Goal: Task Accomplishment & Management: Complete application form

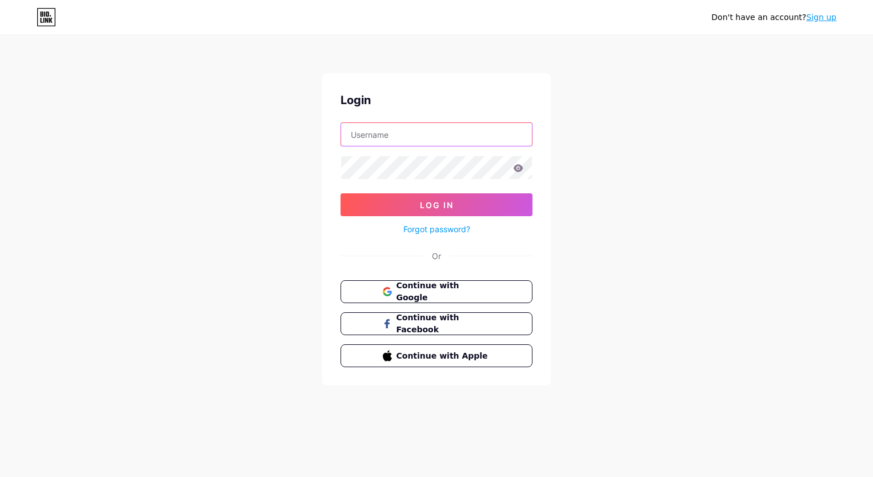
type input "Hillaryk07@gmail.com"
click at [519, 170] on icon at bounding box center [519, 167] width 10 height 7
click at [520, 166] on icon at bounding box center [519, 167] width 10 height 7
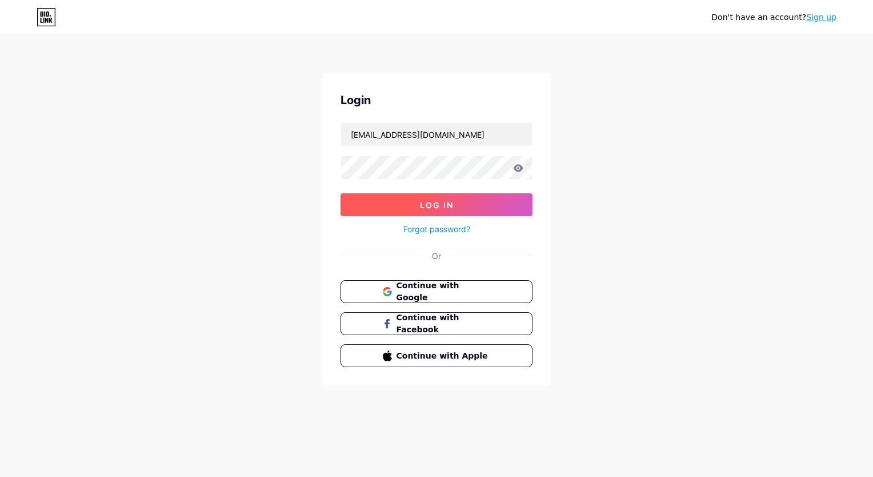
click at [420, 198] on button "Log In" at bounding box center [437, 204] width 192 height 23
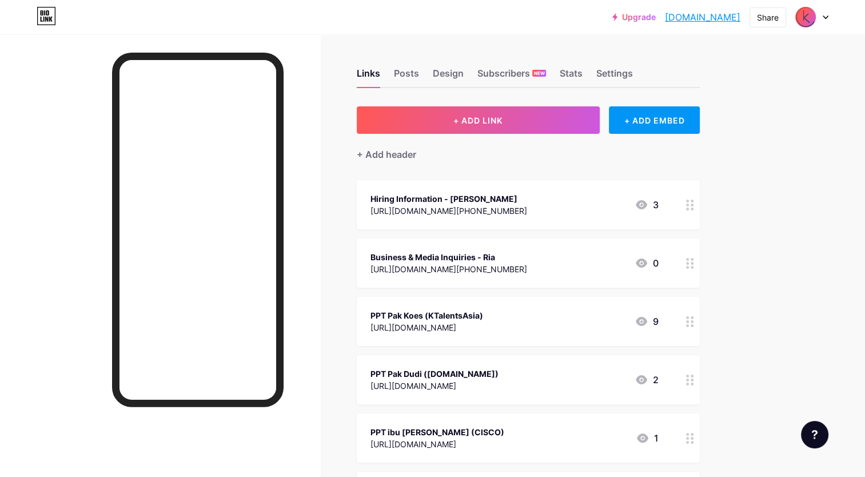
click at [823, 17] on icon at bounding box center [825, 17] width 5 height 3
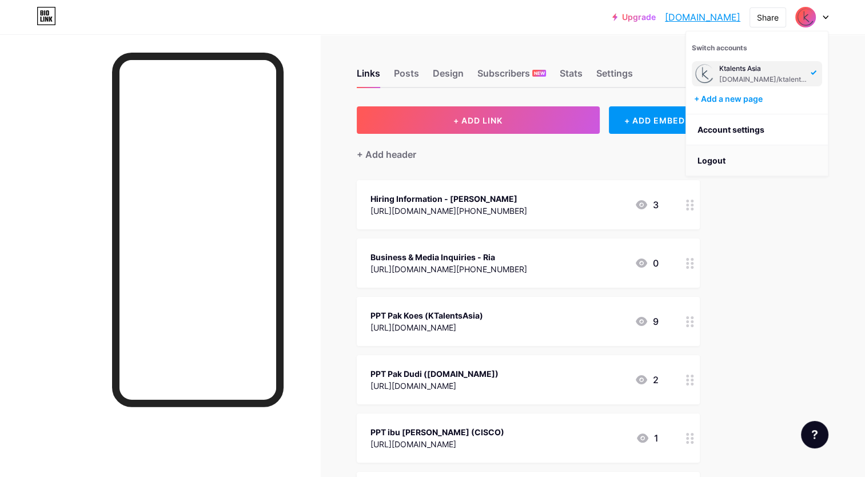
click at [707, 158] on li "Logout" at bounding box center [757, 160] width 142 height 31
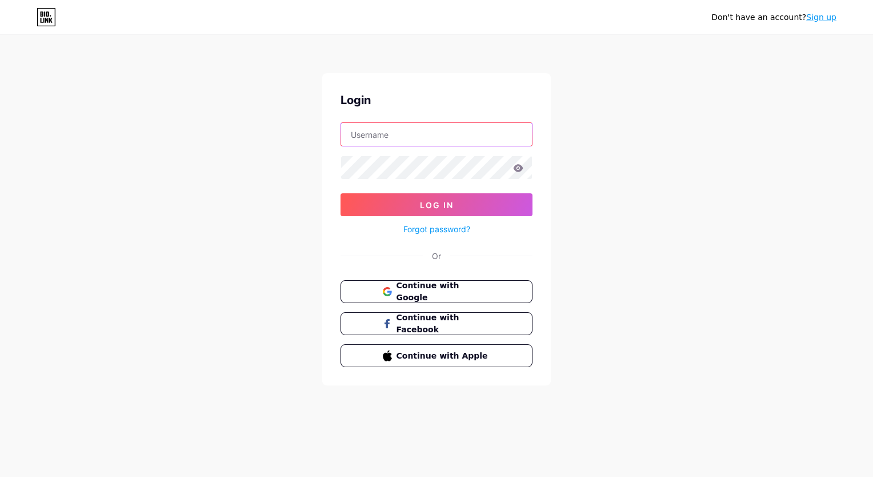
type input "Hillaryk07@gmail.com"
click at [823, 18] on link "Sign up" at bounding box center [822, 17] width 30 height 9
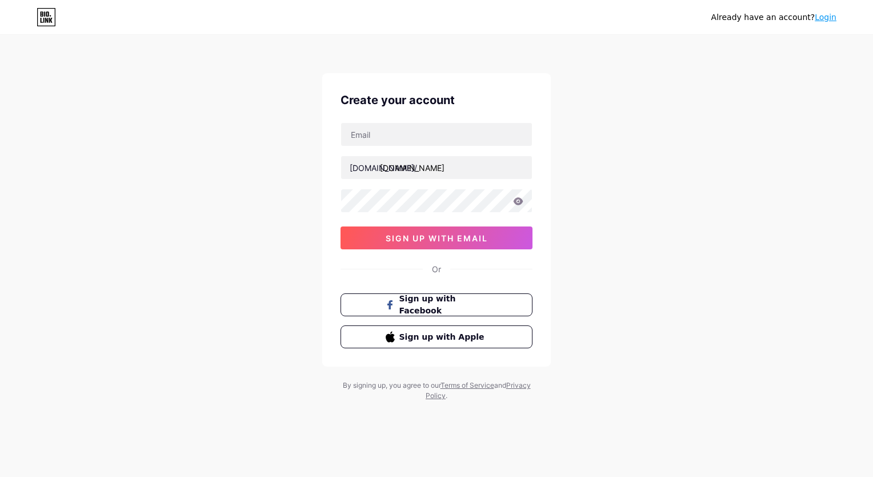
type input "[EMAIL_ADDRESS][DOMAIN_NAME]"
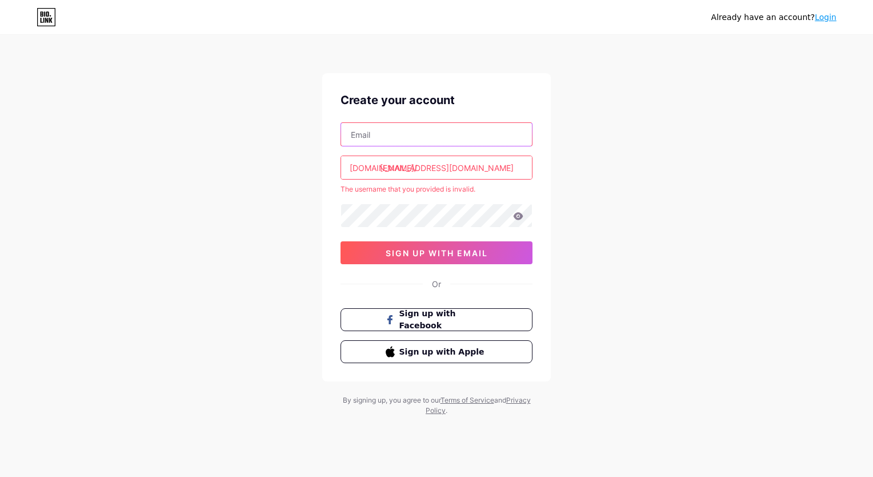
click at [382, 139] on input "text" at bounding box center [436, 134] width 191 height 23
paste input "[EMAIL_ADDRESS][DOMAIN_NAME]"
type input "[EMAIL_ADDRESS][DOMAIN_NAME]"
click at [380, 166] on input "[EMAIL_ADDRESS][DOMAIN_NAME]" at bounding box center [436, 167] width 191 height 23
paste input "ihckts2025"
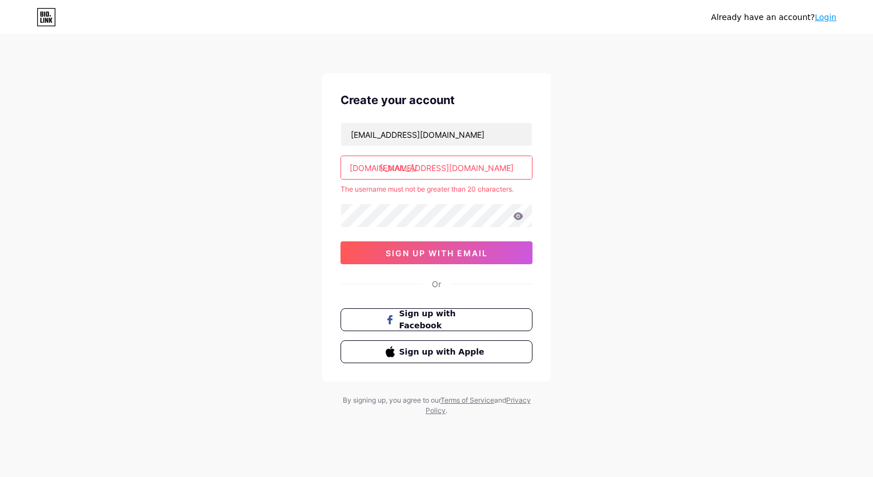
drag, startPoint x: 508, startPoint y: 165, endPoint x: 340, endPoint y: 167, distance: 168.1
click at [340, 167] on div "Create your account pbmihc.ktalents@gmail.com bio.link/ ihc.kts2025hillaryk07@g…" at bounding box center [436, 227] width 229 height 308
type input "i"
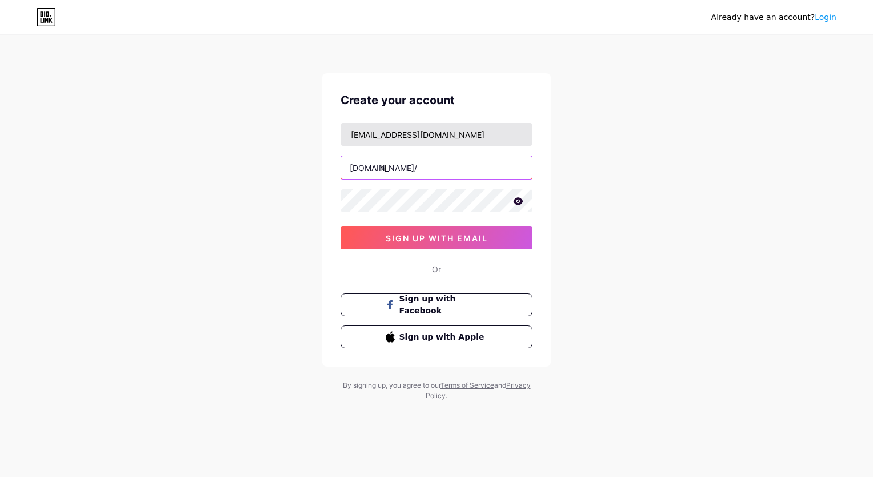
type input "h"
type input "ktalentsihc"
click at [517, 202] on icon at bounding box center [519, 200] width 10 height 7
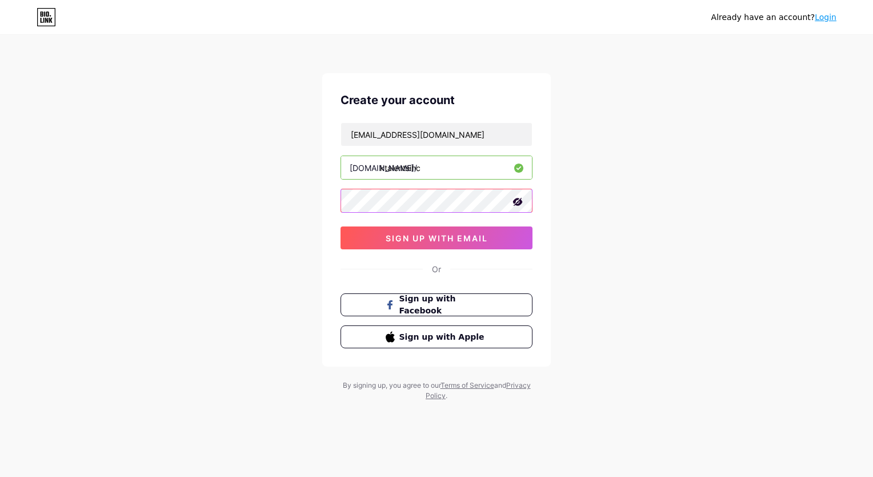
click at [322, 193] on div "Create your account pbmihc.ktalents@gmail.com bio.link/ ktalentsihc sign up wit…" at bounding box center [436, 219] width 229 height 293
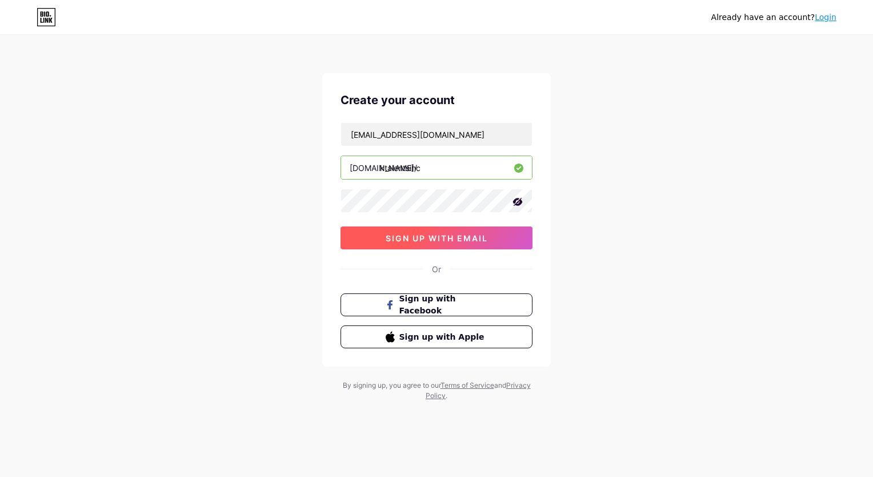
click at [357, 242] on button "sign up with email" at bounding box center [437, 237] width 192 height 23
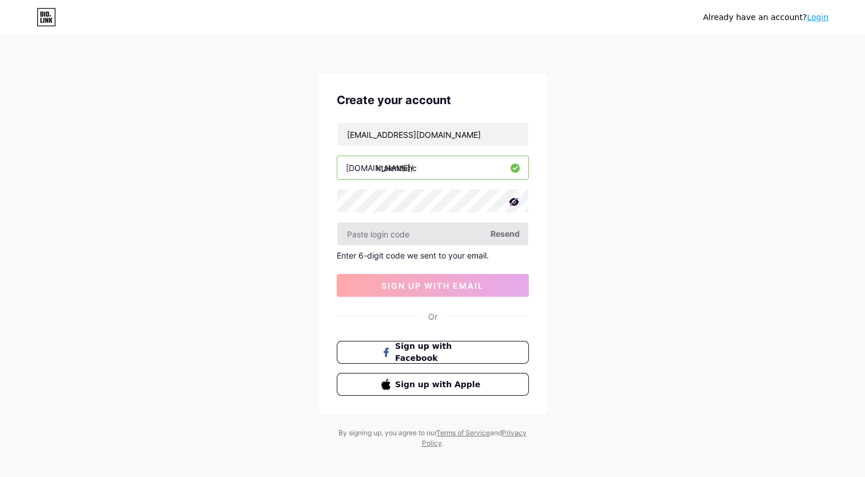
click at [434, 235] on input "text" at bounding box center [432, 233] width 191 height 23
click at [501, 232] on span "Resend" at bounding box center [504, 234] width 29 height 12
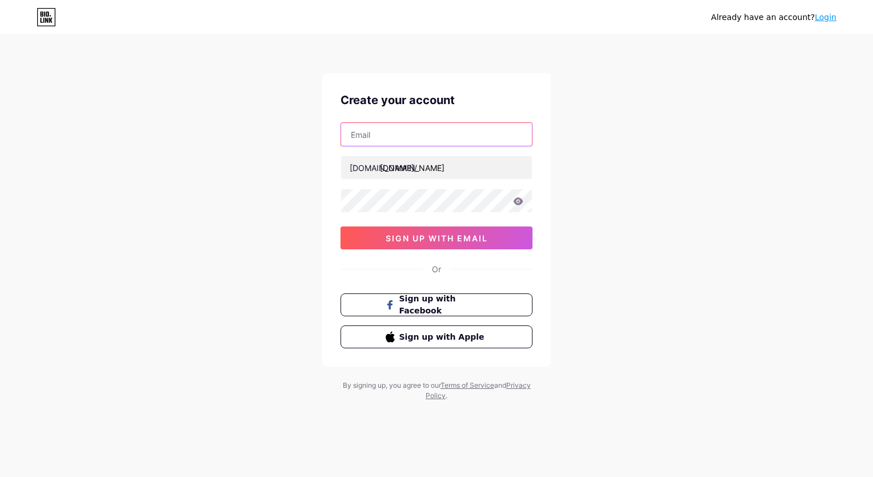
type input "[EMAIL_ADDRESS][DOMAIN_NAME]"
click at [400, 138] on input "text" at bounding box center [436, 134] width 191 height 23
type input "[EMAIL_ADDRESS][DOMAIN_NAME]"
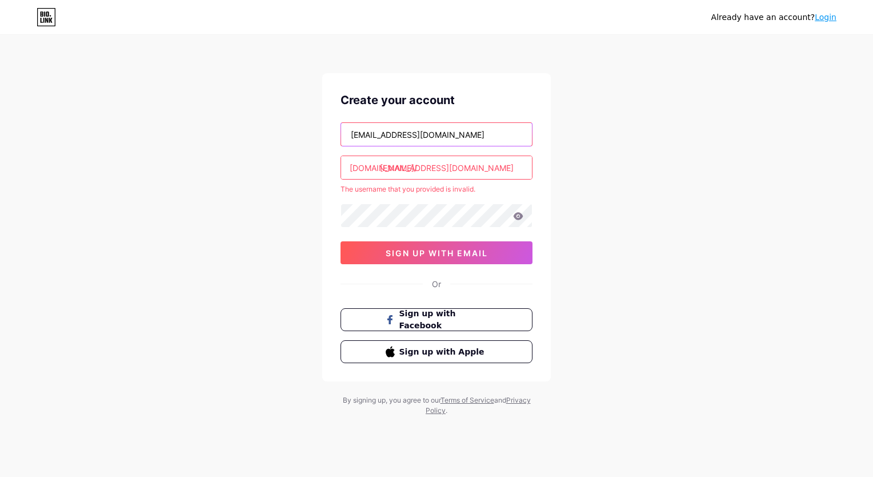
drag, startPoint x: 460, startPoint y: 139, endPoint x: 261, endPoint y: 146, distance: 198.5
click at [261, 146] on div "Already have an account? Login Create your account [EMAIL_ADDRESS][DOMAIN_NAME]…" at bounding box center [436, 226] width 873 height 452
paste input "- 2 outer (bunga pink + kuning) - 1 dalaman navy"
type input "- 2 outer (bunga pink + kuning) - 1 dalaman navy"
paste input "[EMAIL_ADDRESS][DOMAIN_NAME]"
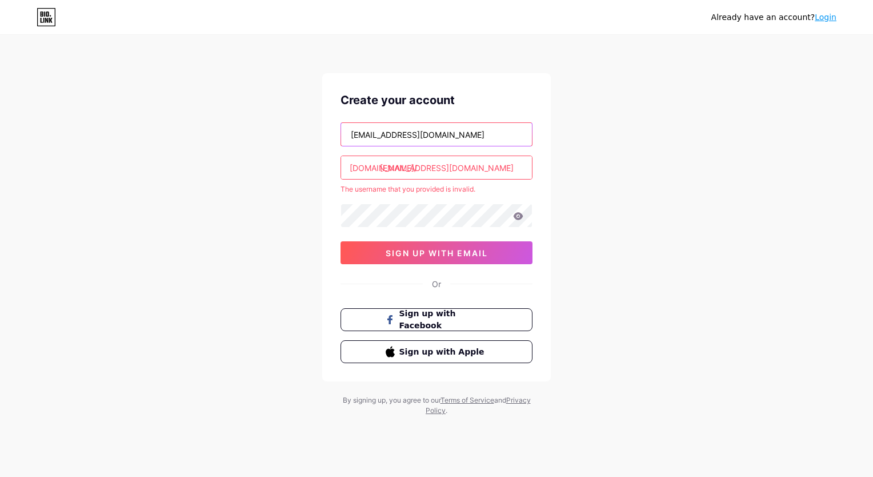
type input "[EMAIL_ADDRESS][DOMAIN_NAME]"
click at [351, 165] on div "[DOMAIN_NAME]/" at bounding box center [383, 168] width 67 height 12
click at [461, 166] on input "[EMAIL_ADDRESS][DOMAIN_NAME]" at bounding box center [436, 167] width 191 height 23
type input "h"
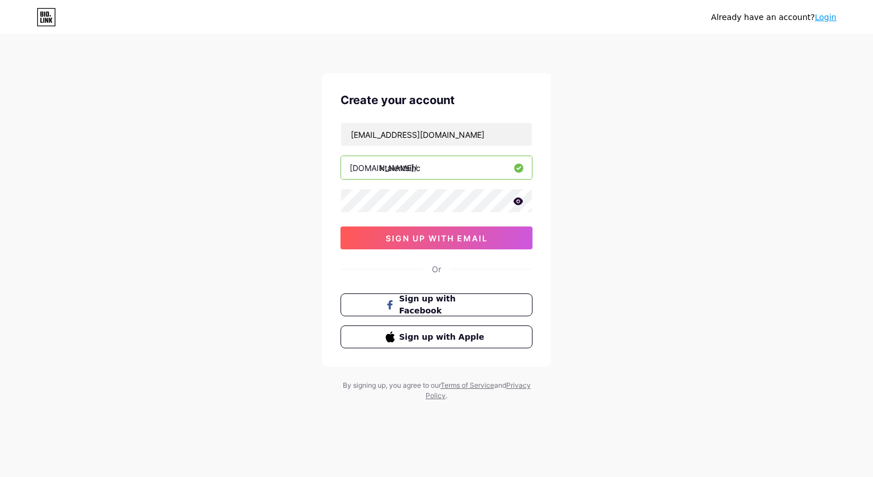
type input "ktalentsihc"
click at [321, 202] on div "Already have an account? Login Create your account pbmihc.ktalents@gmail.com bi…" at bounding box center [436, 218] width 873 height 437
click at [363, 237] on button "sign up with email" at bounding box center [437, 237] width 192 height 23
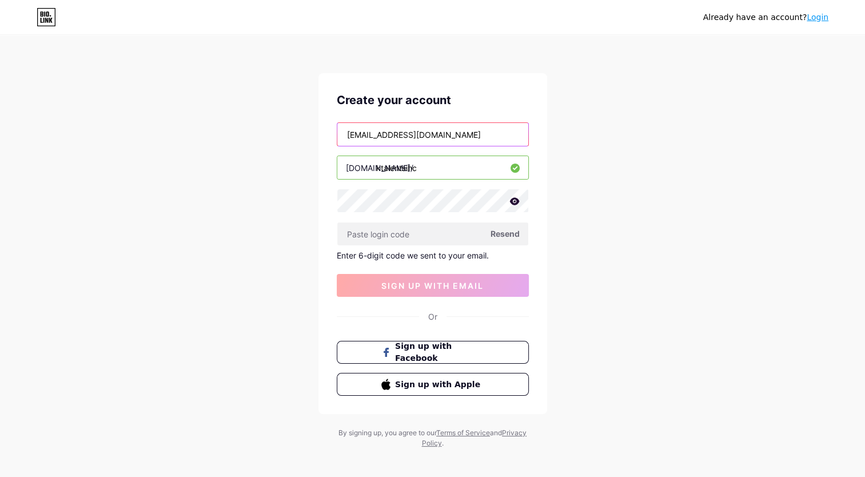
drag, startPoint x: 473, startPoint y: 134, endPoint x: 334, endPoint y: 141, distance: 139.1
click at [334, 141] on div "Create your account pbmihc.ktalents@gmail.com bio.link/ ktalentsihc Resend Ente…" at bounding box center [432, 243] width 229 height 341
click at [717, 250] on div "Already have an account? Login Create your account pbmihc.ktalents@gmail.com bi…" at bounding box center [432, 242] width 865 height 485
click at [507, 234] on span "Resend" at bounding box center [504, 234] width 29 height 12
click at [508, 233] on span "Resend" at bounding box center [504, 234] width 29 height 12
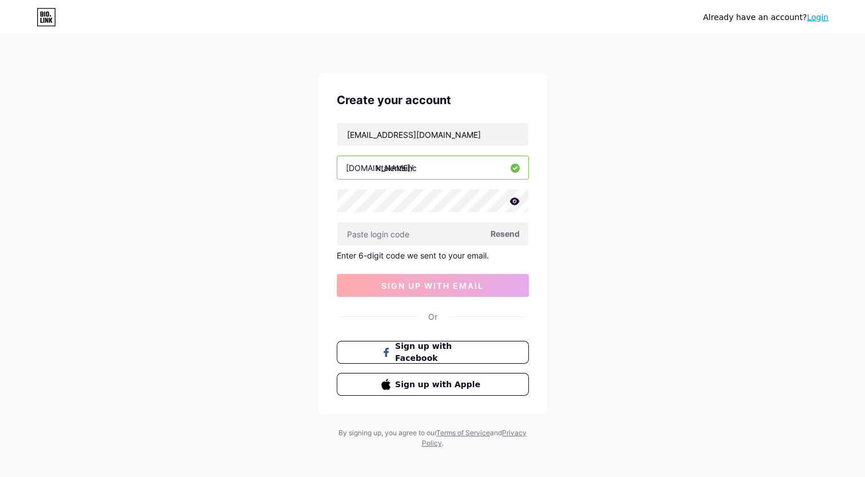
click at [606, 245] on div "Already have an account? Login Create your account pbmihc.ktalents@gmail.com bi…" at bounding box center [432, 242] width 865 height 485
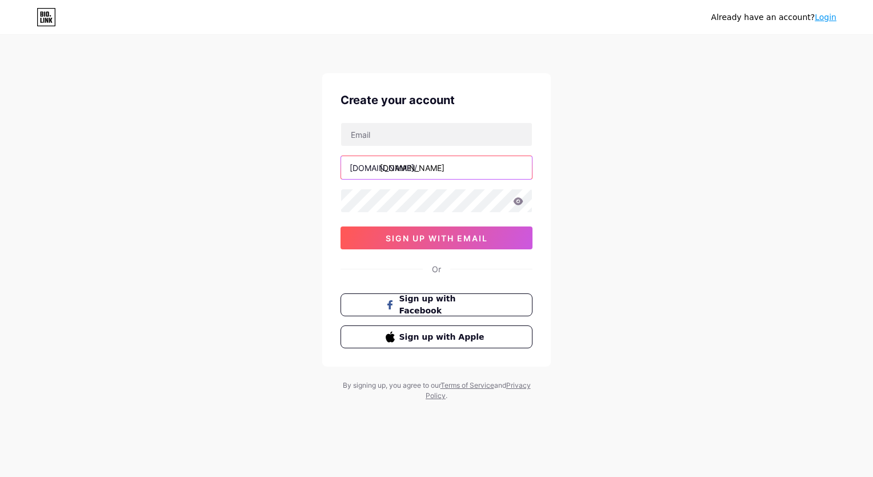
type input "[EMAIL_ADDRESS][DOMAIN_NAME]"
drag, startPoint x: 465, startPoint y: 171, endPoint x: 305, endPoint y: 159, distance: 161.1
click at [305, 159] on div "Already have an account? Login Create your account [DOMAIN_NAME]/ [EMAIL_ADDRES…" at bounding box center [436, 218] width 873 height 437
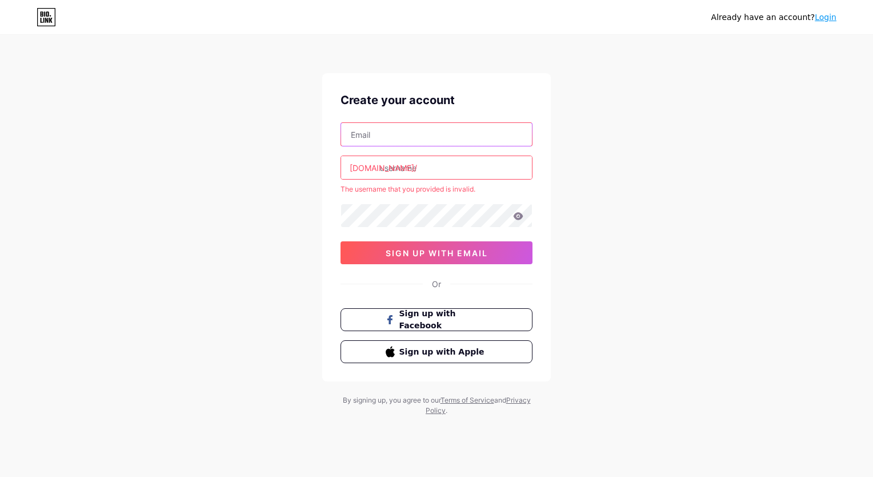
click at [377, 139] on input "text" at bounding box center [436, 134] width 191 height 23
paste input "[EMAIL_ADDRESS][DOMAIN_NAME]"
type input "[EMAIL_ADDRESS][DOMAIN_NAME]"
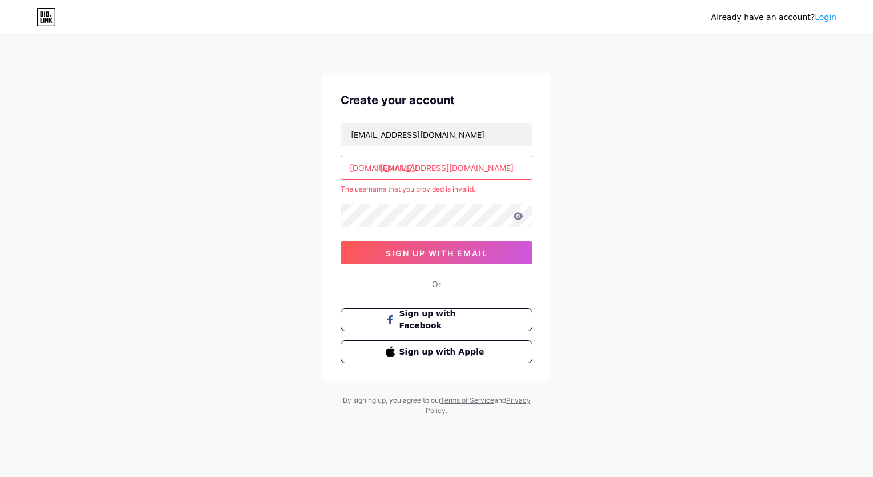
click at [466, 168] on input "[EMAIL_ADDRESS][DOMAIN_NAME]" at bounding box center [436, 167] width 191 height 23
type input "h"
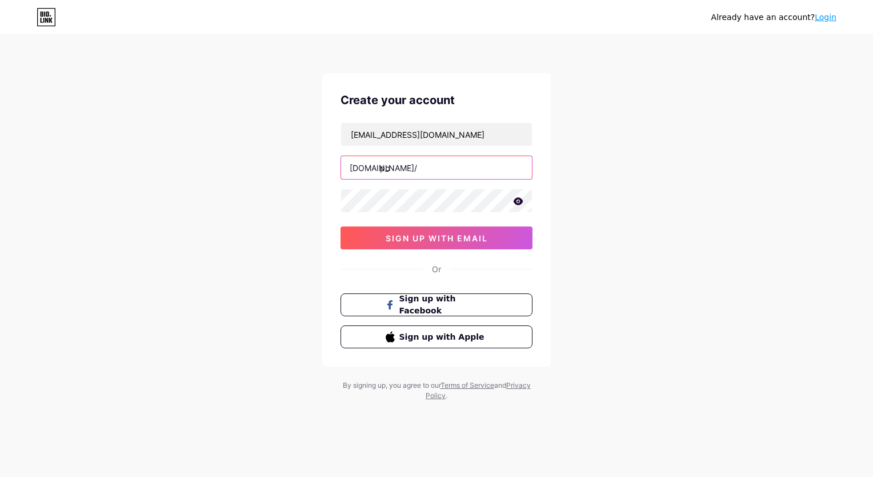
type input "p"
type input "ktalentsihc"
click at [307, 194] on div "Already have an account? Login Create your account [EMAIL_ADDRESS][DOMAIN_NAME]…" at bounding box center [436, 218] width 873 height 437
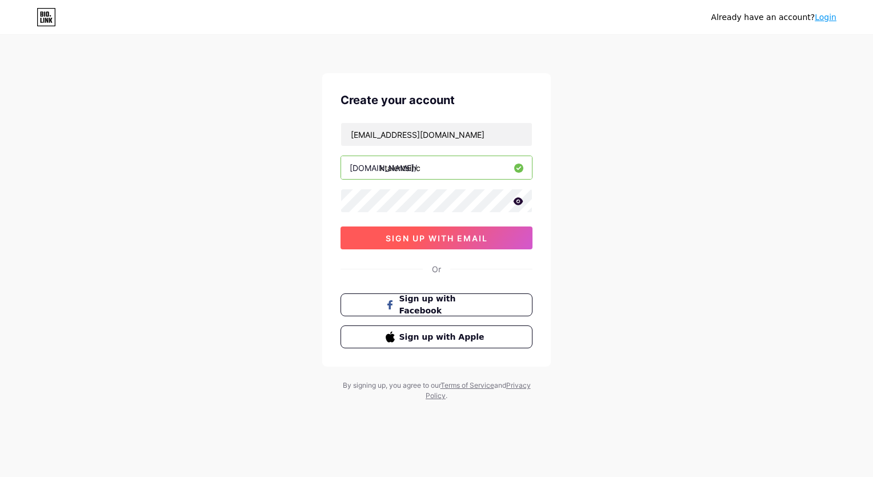
click at [353, 241] on button "sign up with email" at bounding box center [437, 237] width 192 height 23
click at [519, 199] on icon at bounding box center [518, 201] width 10 height 8
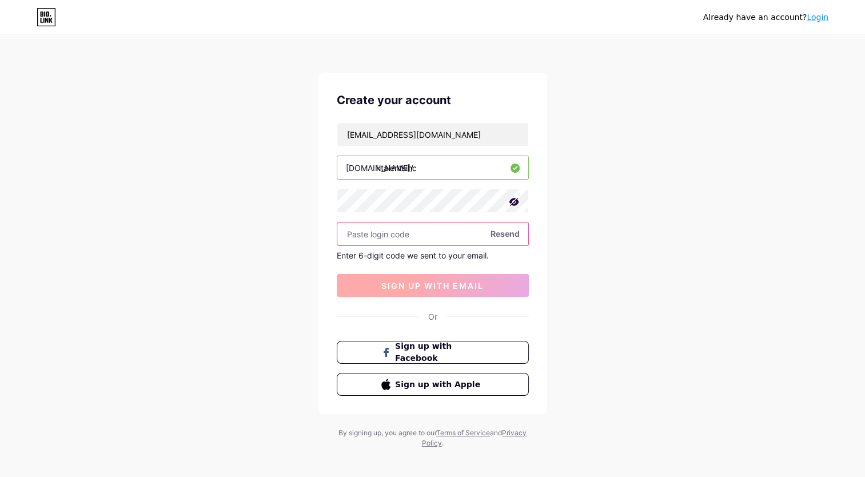
paste input "327540"
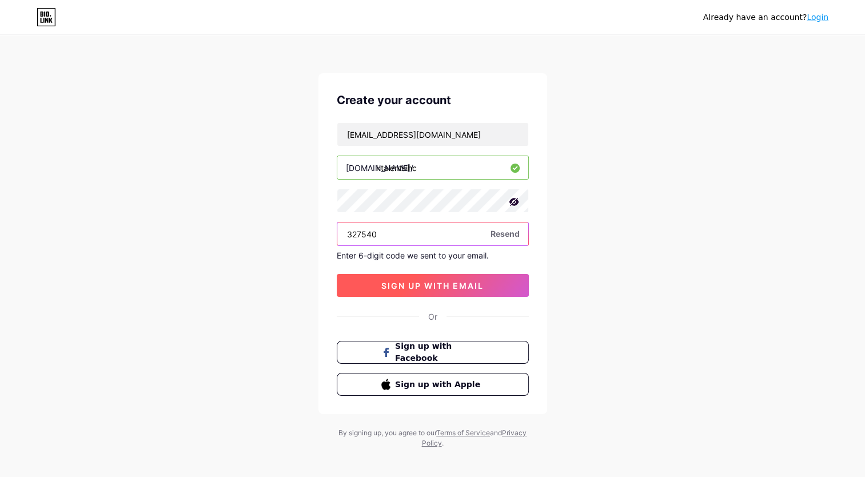
type input "327540"
click at [469, 286] on span "sign up with email" at bounding box center [432, 286] width 102 height 10
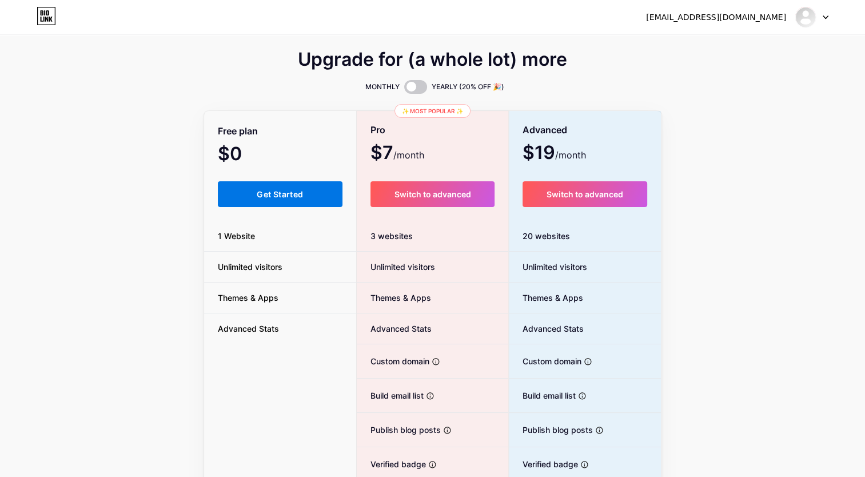
click at [279, 189] on button "Get Started" at bounding box center [280, 194] width 125 height 26
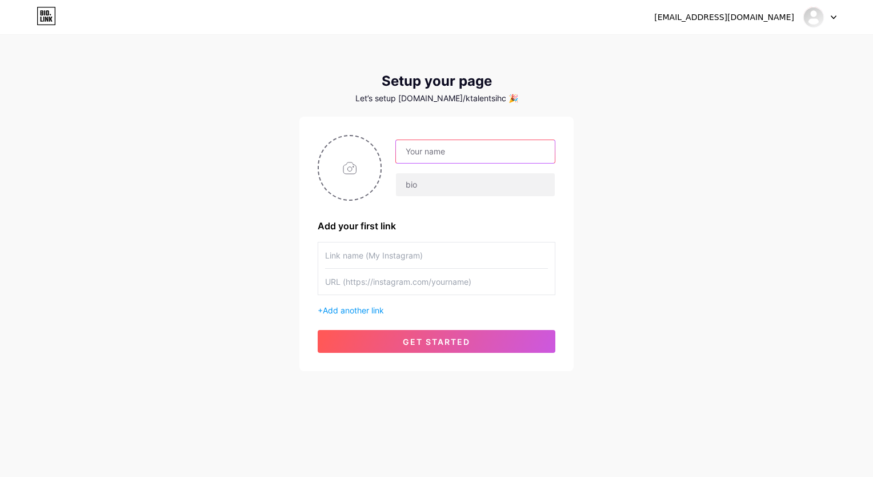
click at [460, 150] on input "text" at bounding box center [475, 151] width 159 height 23
type input "k"
type input "KTalents Asia - Clinc"
